Goal: Task Accomplishment & Management: Use online tool/utility

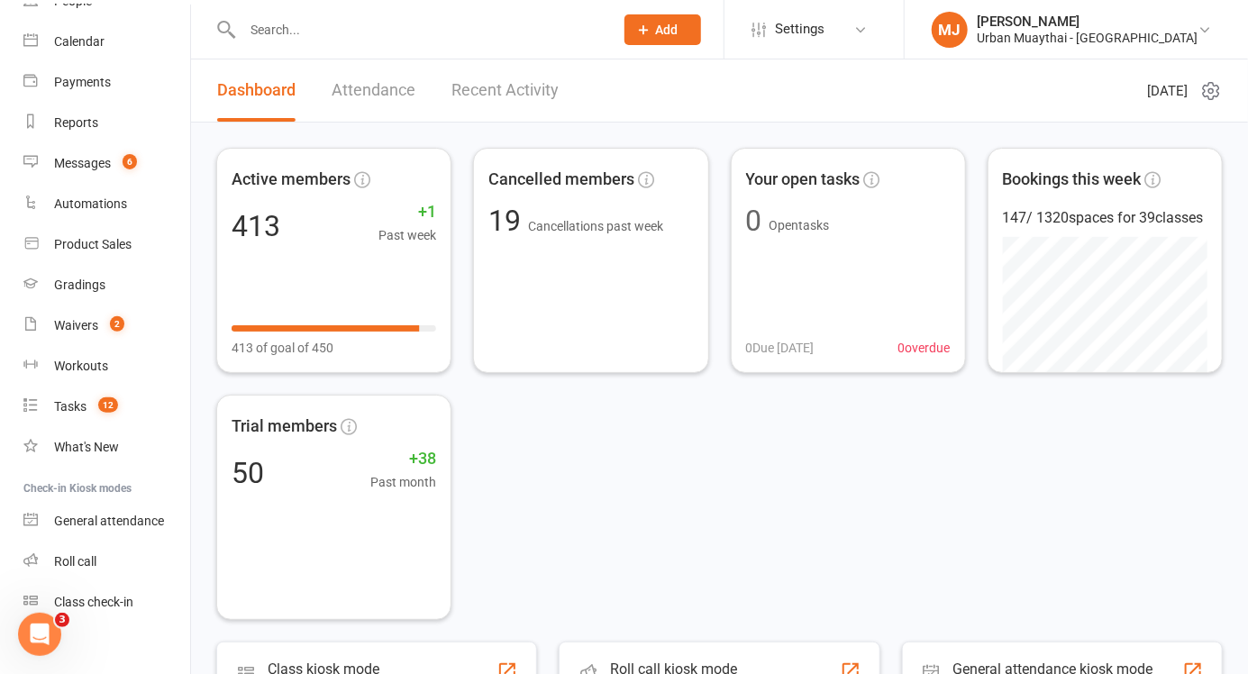
scroll to position [137, 0]
click at [60, 562] on div "Roll call" at bounding box center [75, 560] width 42 height 14
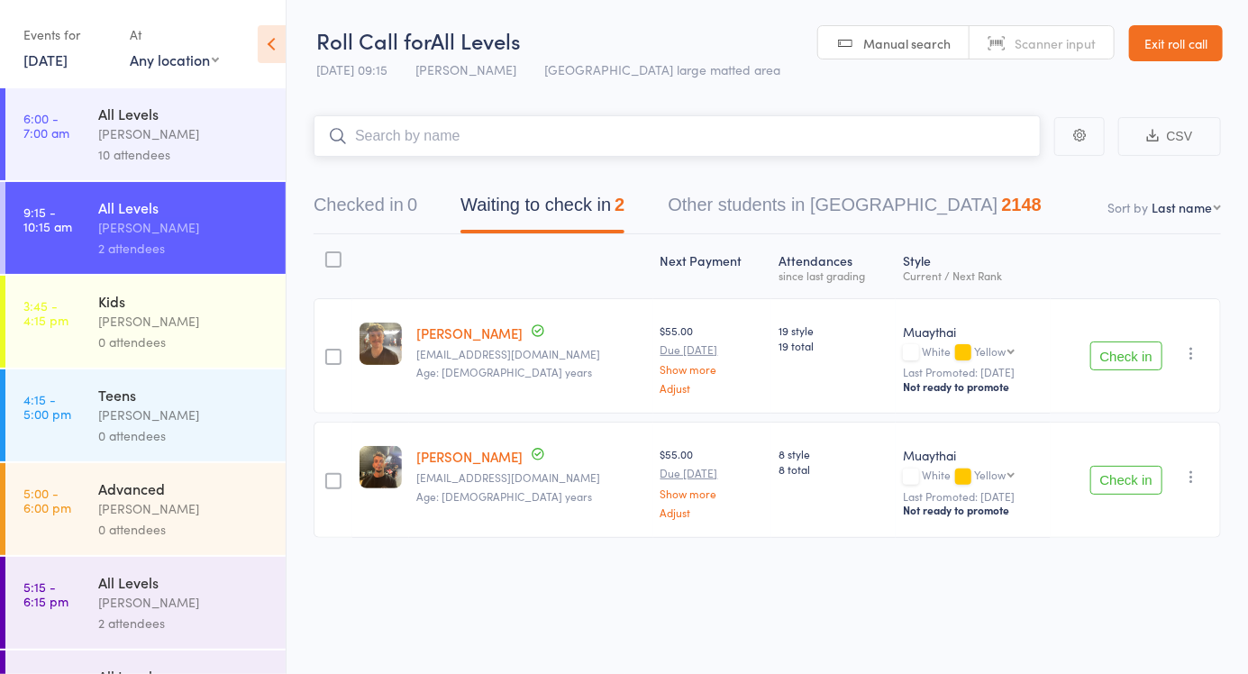
click at [478, 138] on input "search" at bounding box center [677, 135] width 727 height 41
type input "6030"
click at [1008, 186] on link "Drop in" at bounding box center [993, 174] width 59 height 28
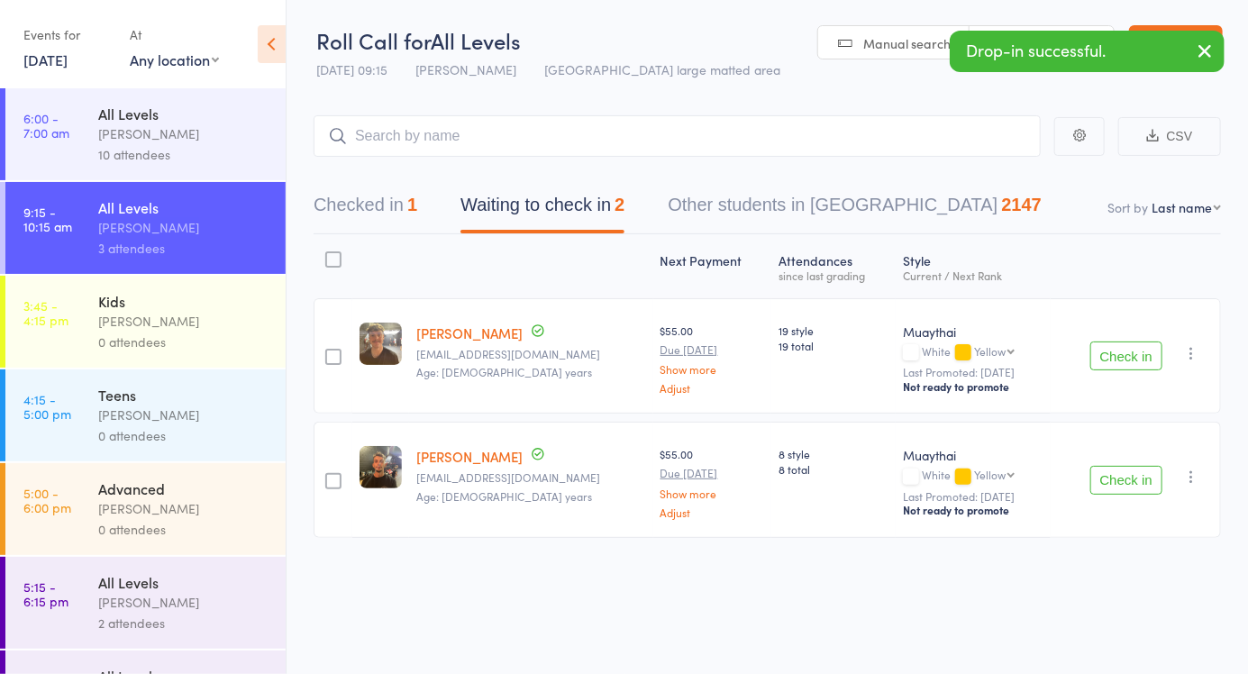
click at [1029, 36] on div "Drop-in successful." at bounding box center [1087, 51] width 275 height 41
click at [1021, 43] on div "Drop-in successful." at bounding box center [1087, 51] width 275 height 41
click at [1034, 26] on link "Scanner input" at bounding box center [1041, 43] width 144 height 34
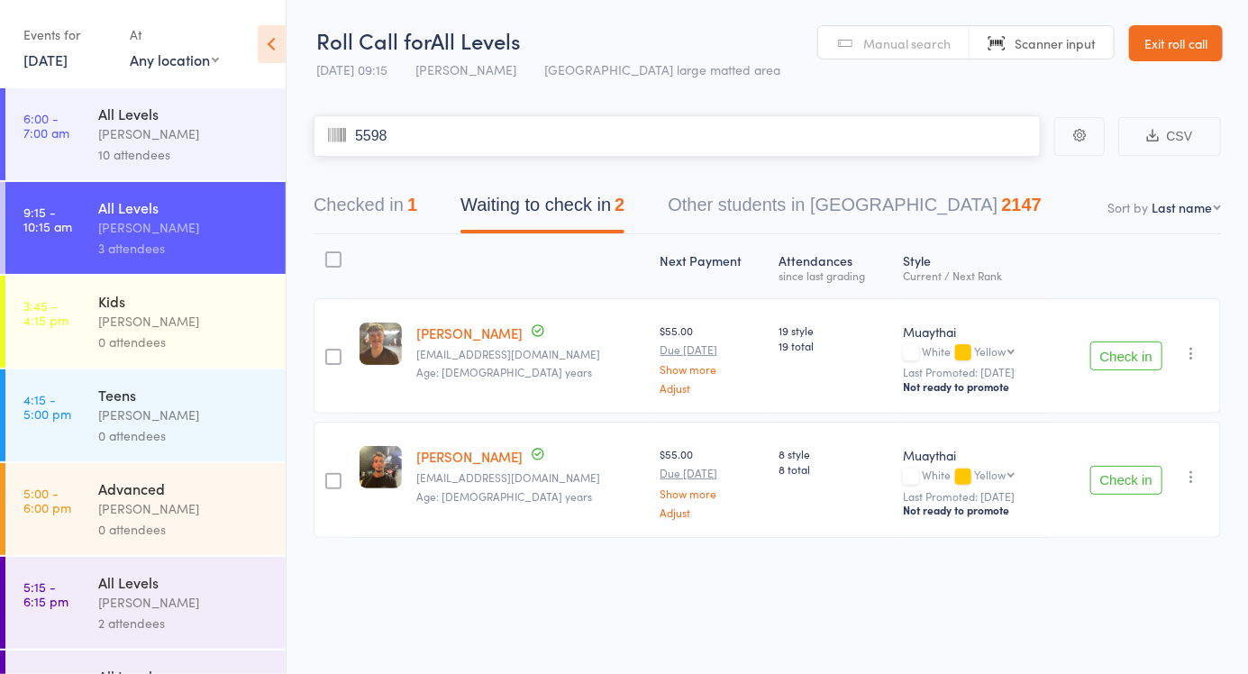
type input "5598"
type input "5904"
type input "61876187"
type input "1090"
type input "5300"
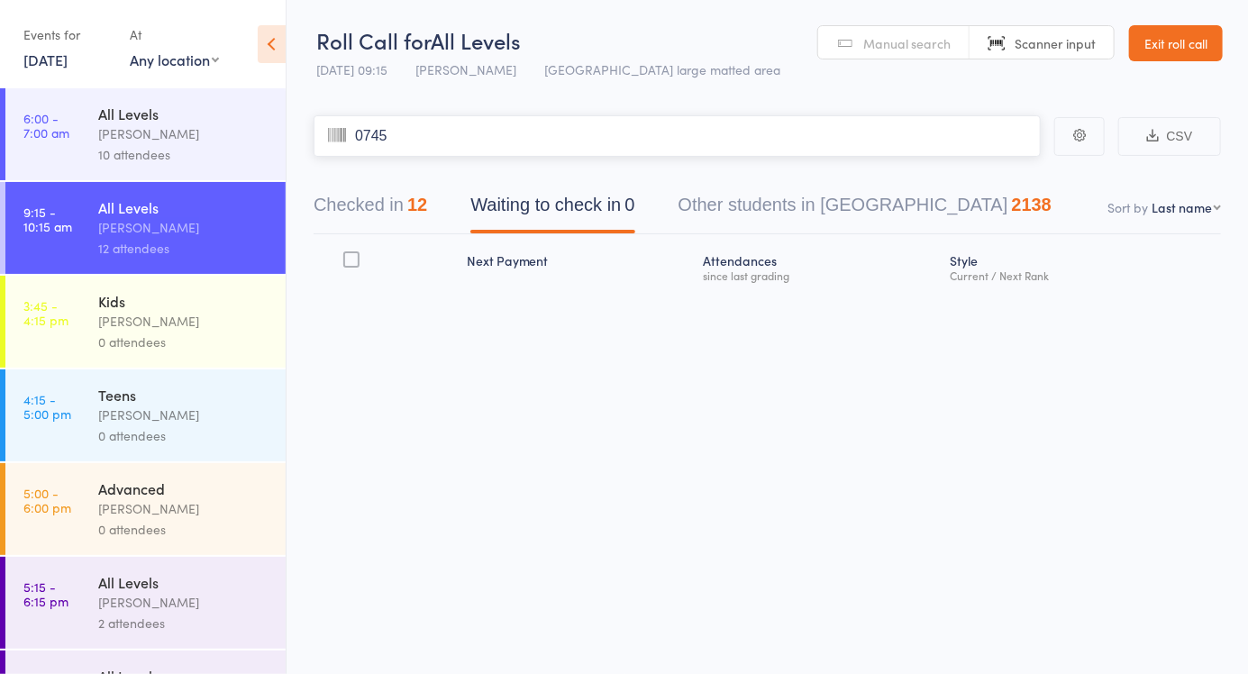
type input "0745"
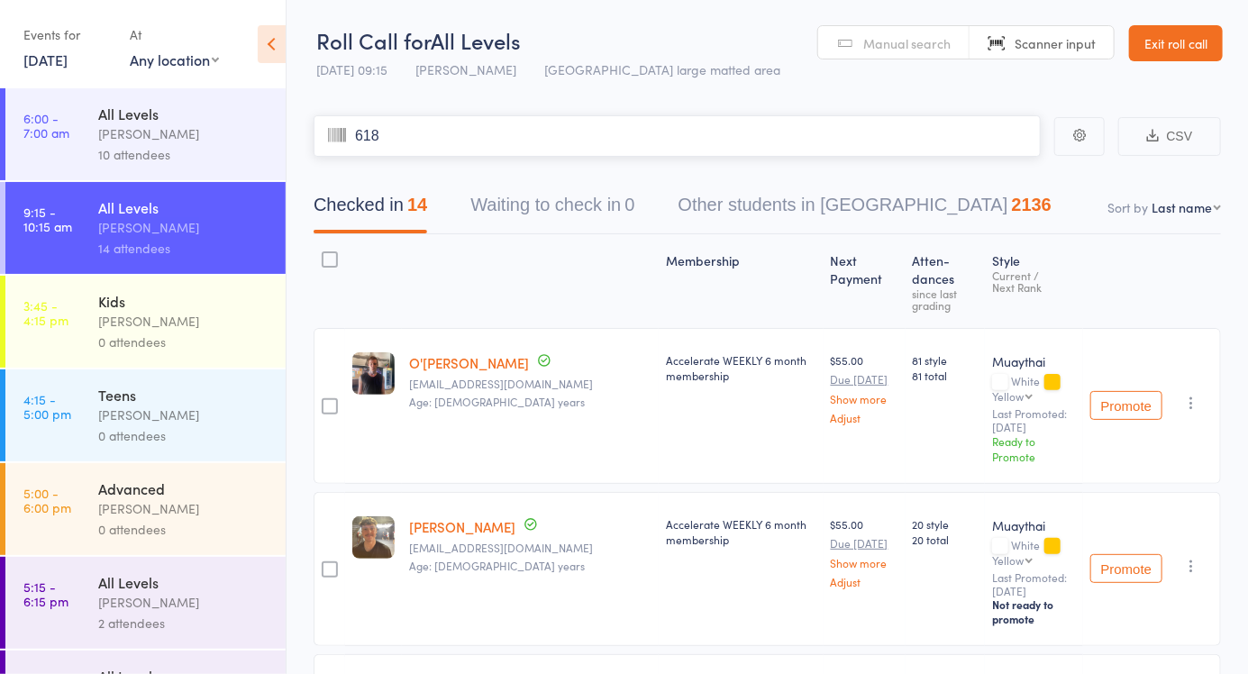
type input "6188"
type input "0740"
